Goal: Ask a question

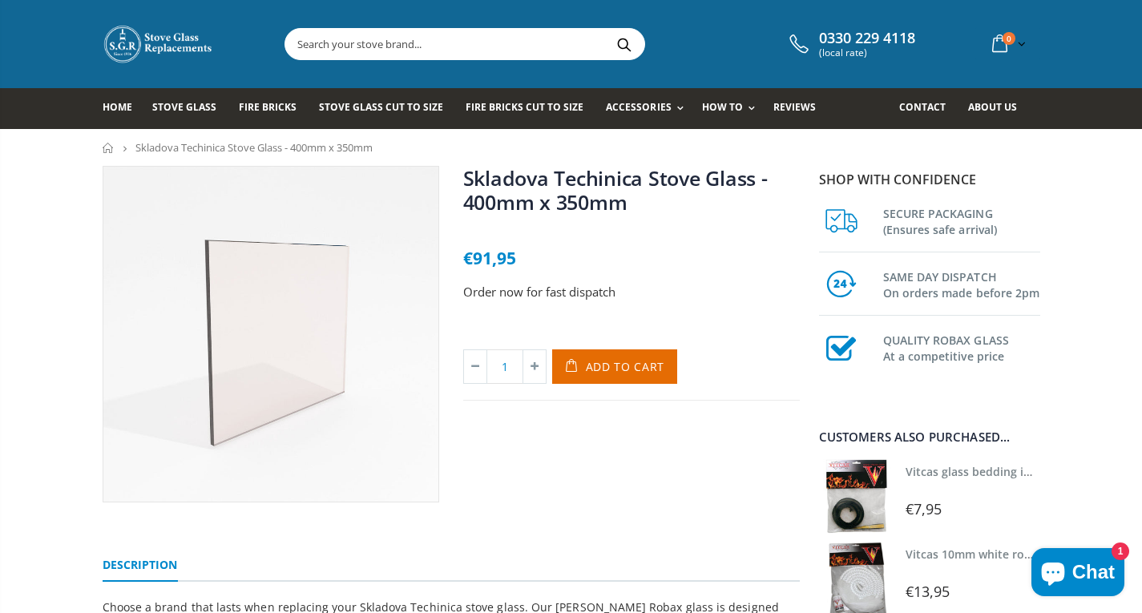
scroll to position [18, 0]
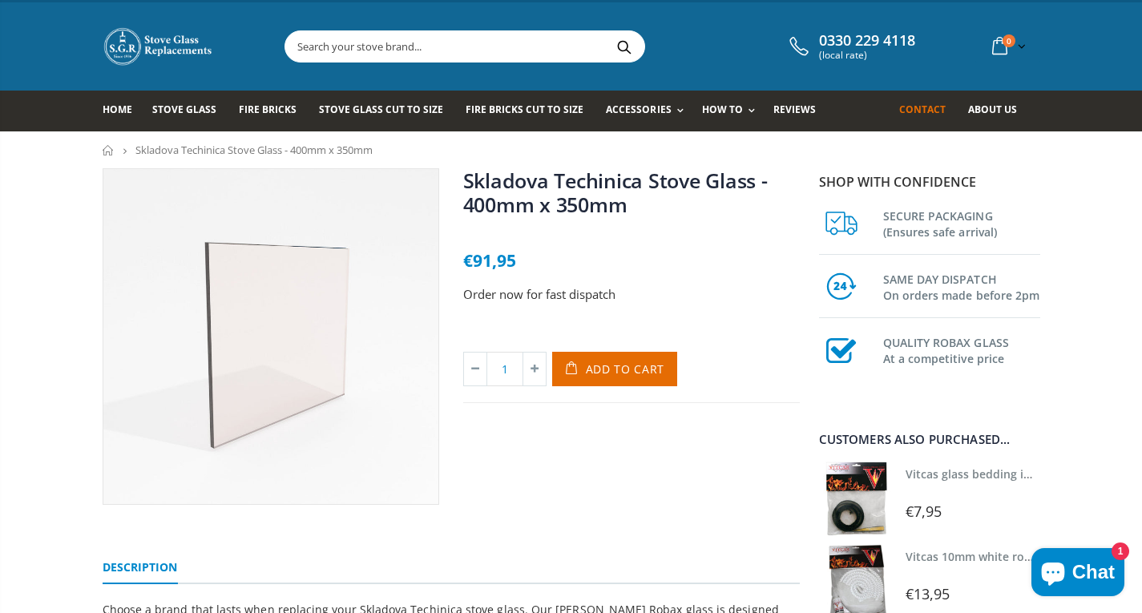
click at [927, 107] on span "Contact" at bounding box center [922, 110] width 46 height 14
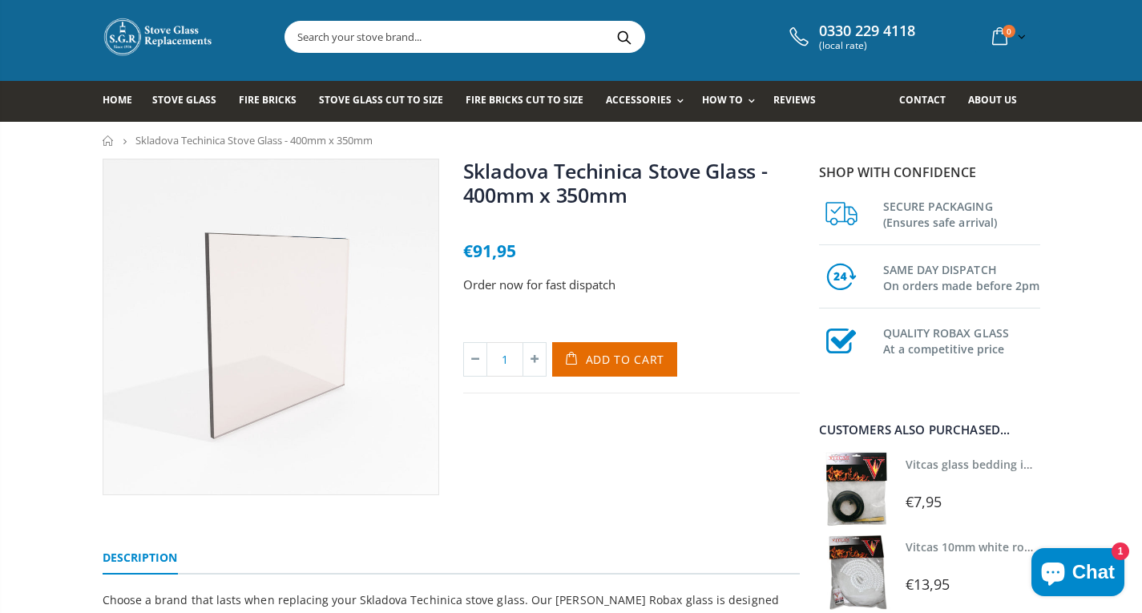
scroll to position [0, 0]
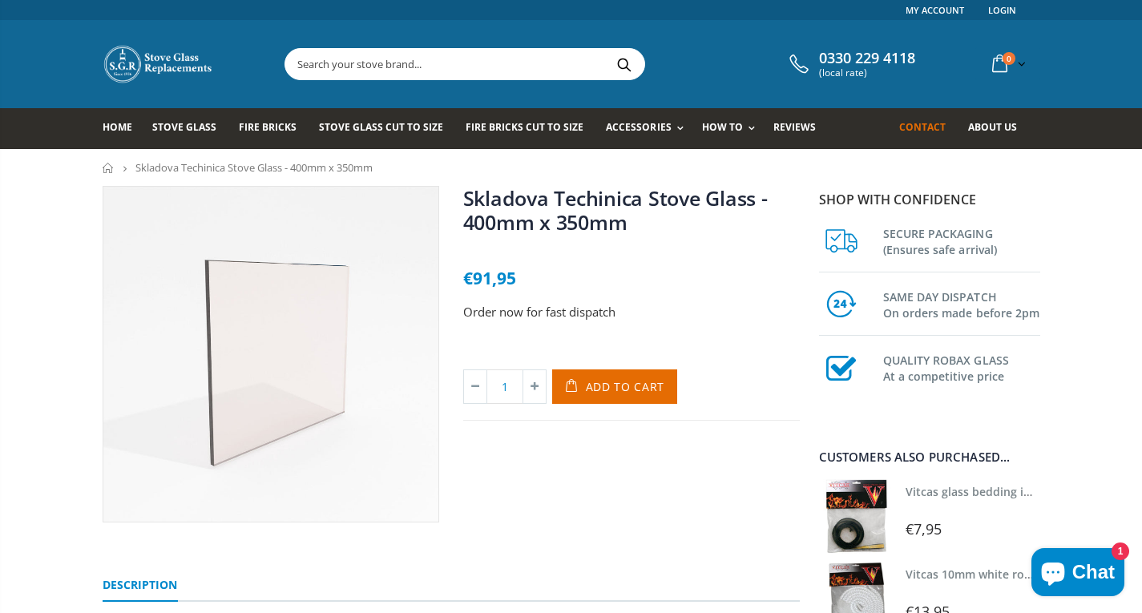
click at [921, 123] on span "Contact" at bounding box center [922, 127] width 46 height 14
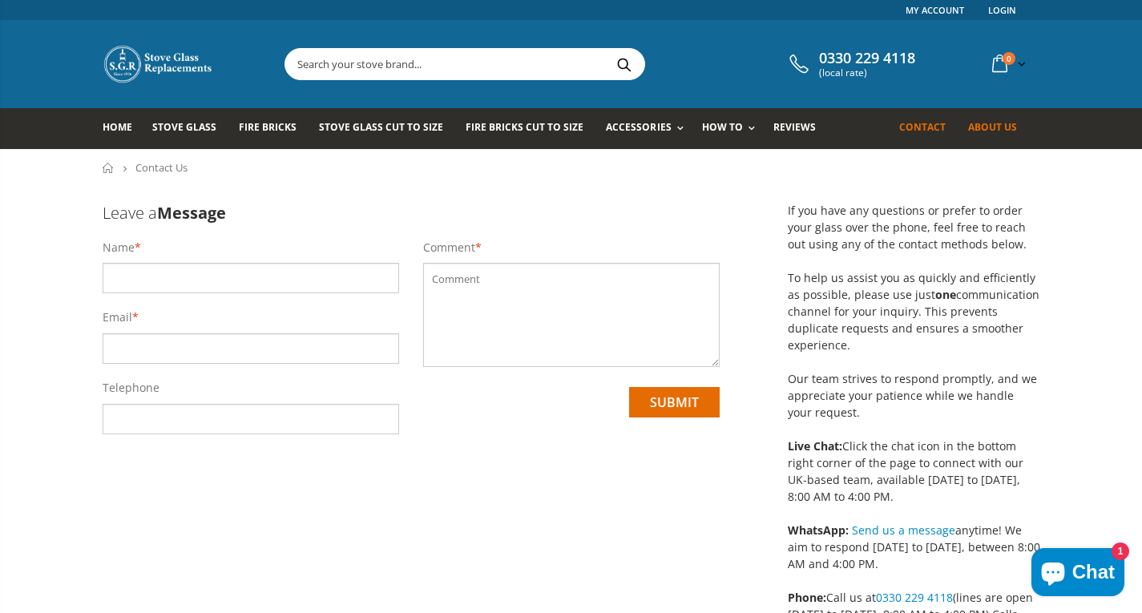
click at [985, 123] on span "About us" at bounding box center [992, 127] width 49 height 14
click at [147, 276] on input "text" at bounding box center [251, 278] width 297 height 30
click at [188, 352] on input "email" at bounding box center [251, 348] width 297 height 30
click at [183, 276] on input "Gerard Holiab" at bounding box center [251, 278] width 297 height 30
type input "[PERSON_NAME]"
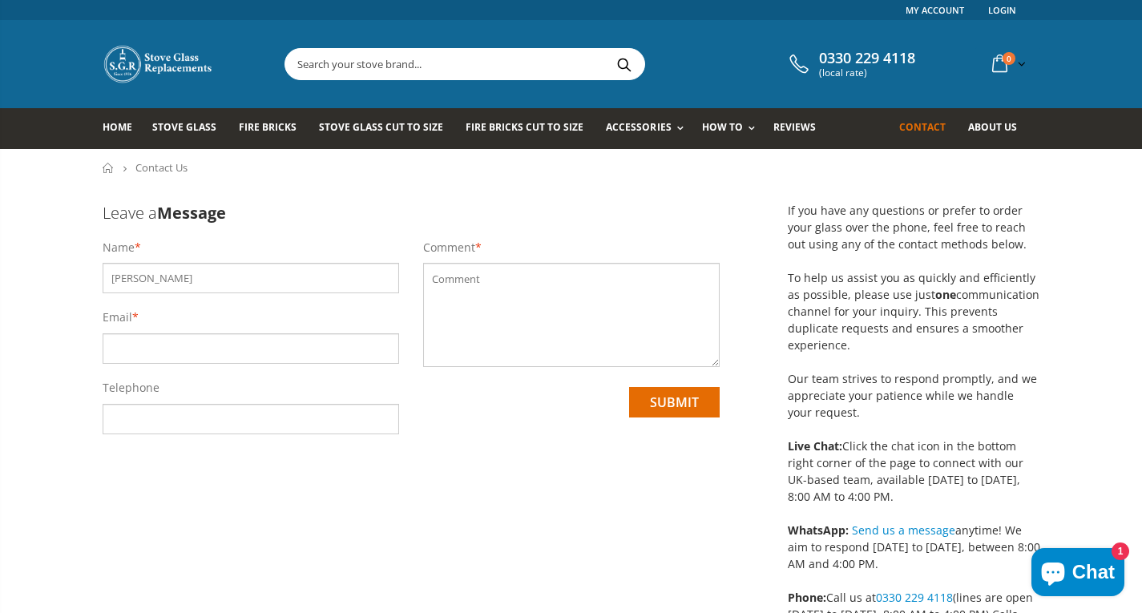
click at [149, 345] on input "email" at bounding box center [251, 348] width 297 height 30
type input "[EMAIL_ADDRESS][DOMAIN_NAME]"
click at [192, 425] on input "tel" at bounding box center [251, 419] width 297 height 30
type input "00353 87 1378977"
click at [479, 283] on textarea at bounding box center [571, 315] width 297 height 104
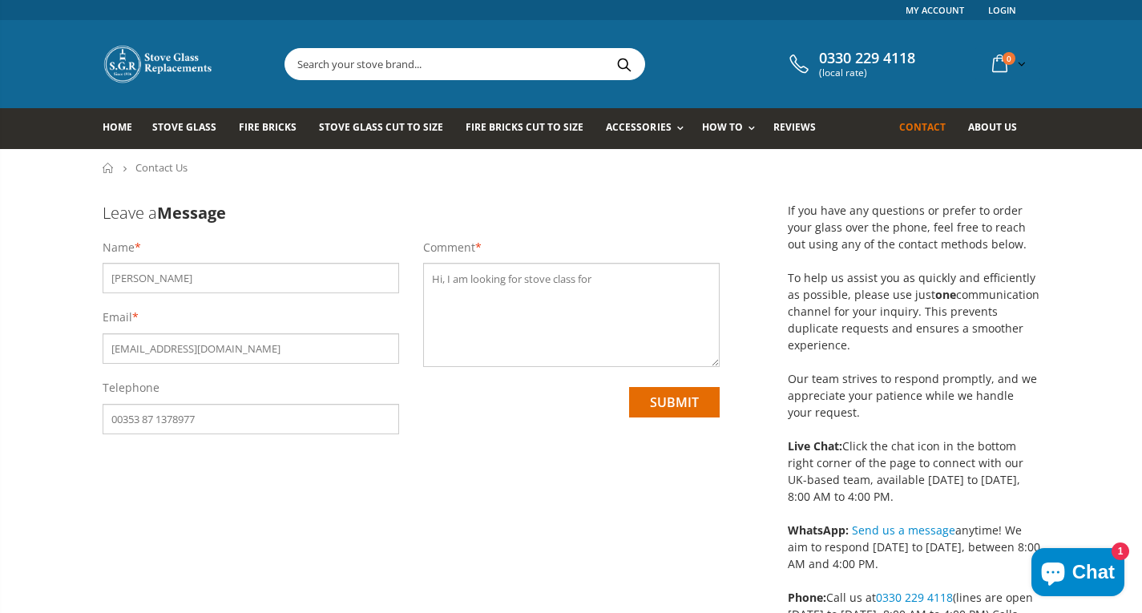
paste textarea "Skladova Tehnika MARS"
click at [596, 274] on textarea "Hi, I am looking for stove class for Skladova Tehnika MARS" at bounding box center [571, 315] width 297 height 104
click at [702, 278] on textarea "Hi, I am looking for stove class for a Skladova Tehnika MARS" at bounding box center [571, 315] width 297 height 104
click at [540, 297] on textarea "Hi, I am looking for stove class for a Skladova Tehnika stove, model MARS" at bounding box center [571, 315] width 297 height 104
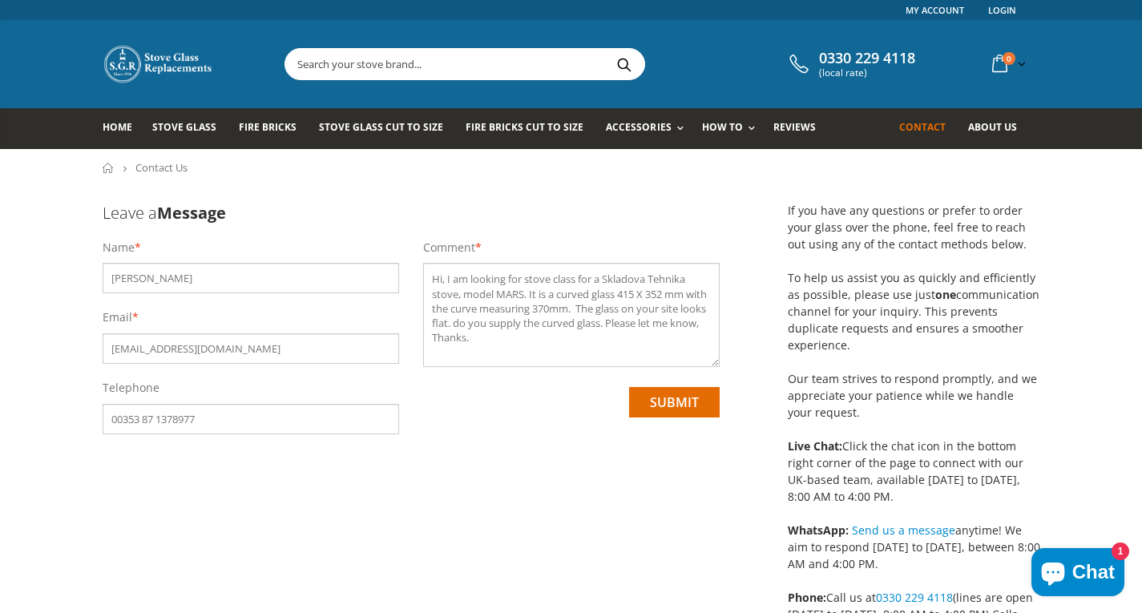
click at [637, 293] on textarea "Hi, I am looking for stove class for a Skladova Tehnika stove, model MARS. It i…" at bounding box center [571, 315] width 297 height 104
click at [679, 291] on textarea "Hi, I am looking for stove class for a Skladova Tehnika stove, model MARS. It i…" at bounding box center [571, 315] width 297 height 104
click at [637, 293] on textarea "Hi, I am looking for stove class for a Skladova Tehnika stove, model MARS. It i…" at bounding box center [571, 315] width 297 height 104
click at [697, 292] on textarea "Hi, I am looking for stove class for a Skladova Tehnika stove, model MARS. It i…" at bounding box center [571, 315] width 297 height 104
click at [501, 309] on textarea "Hi, I am looking for stove class for a Skladova Tehnika stove, model MARS. It i…" at bounding box center [571, 315] width 297 height 104
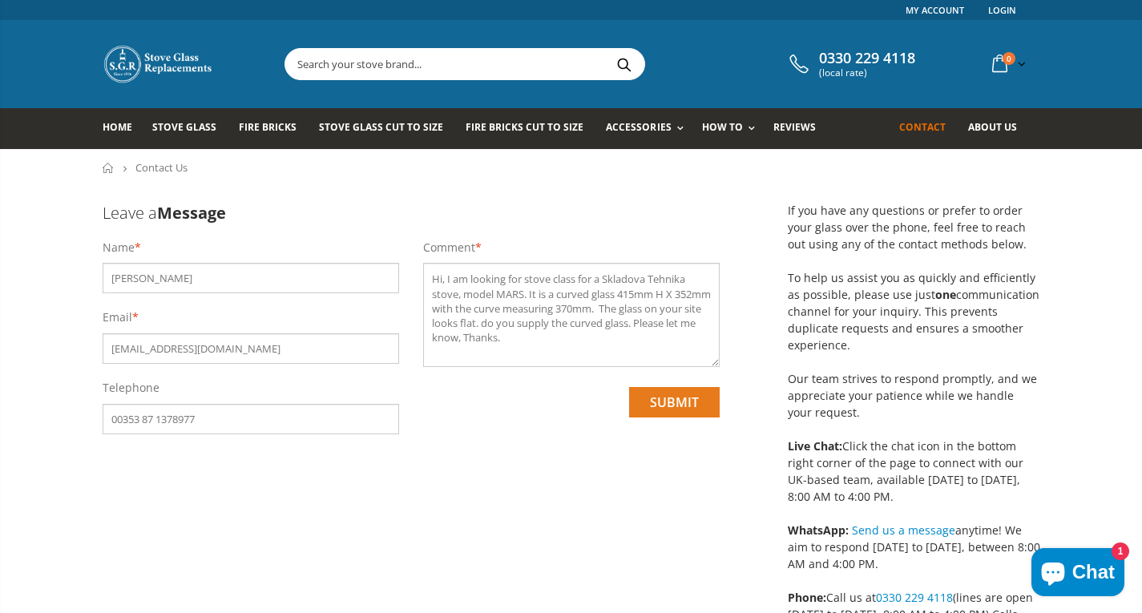
type textarea "Hi, I am looking for stove class for a Skladova Tehnika stove, model MARS. It i…"
click at [667, 398] on input "submit" at bounding box center [674, 402] width 91 height 30
click at [159, 416] on input "00353 87 1378977" at bounding box center [251, 419] width 297 height 30
click at [142, 418] on input "00353 871378977" at bounding box center [251, 419] width 297 height 30
click at [139, 418] on input "0035 871378977" at bounding box center [251, 419] width 297 height 30
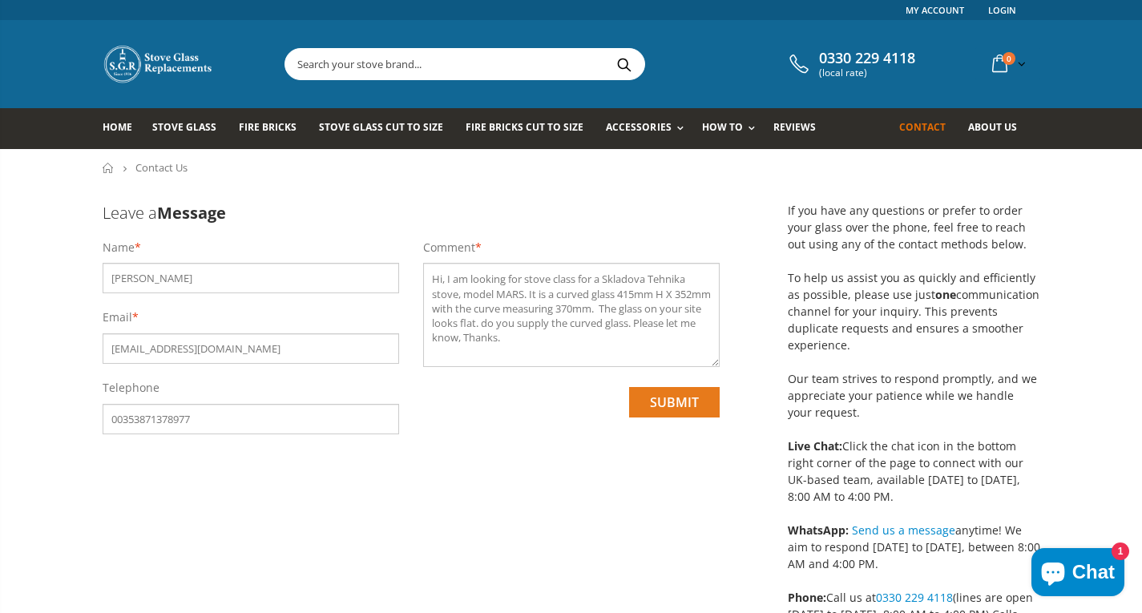
type input "00353871378977"
click at [664, 401] on input "submit" at bounding box center [674, 402] width 91 height 30
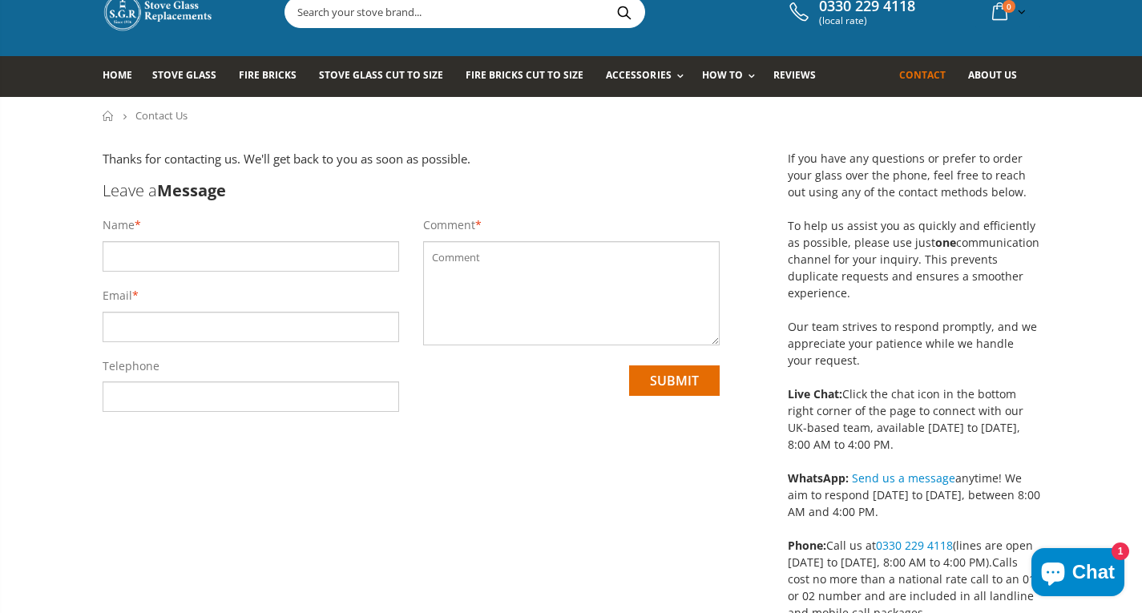
scroll to position [33, 0]
